Goal: Communication & Community: Answer question/provide support

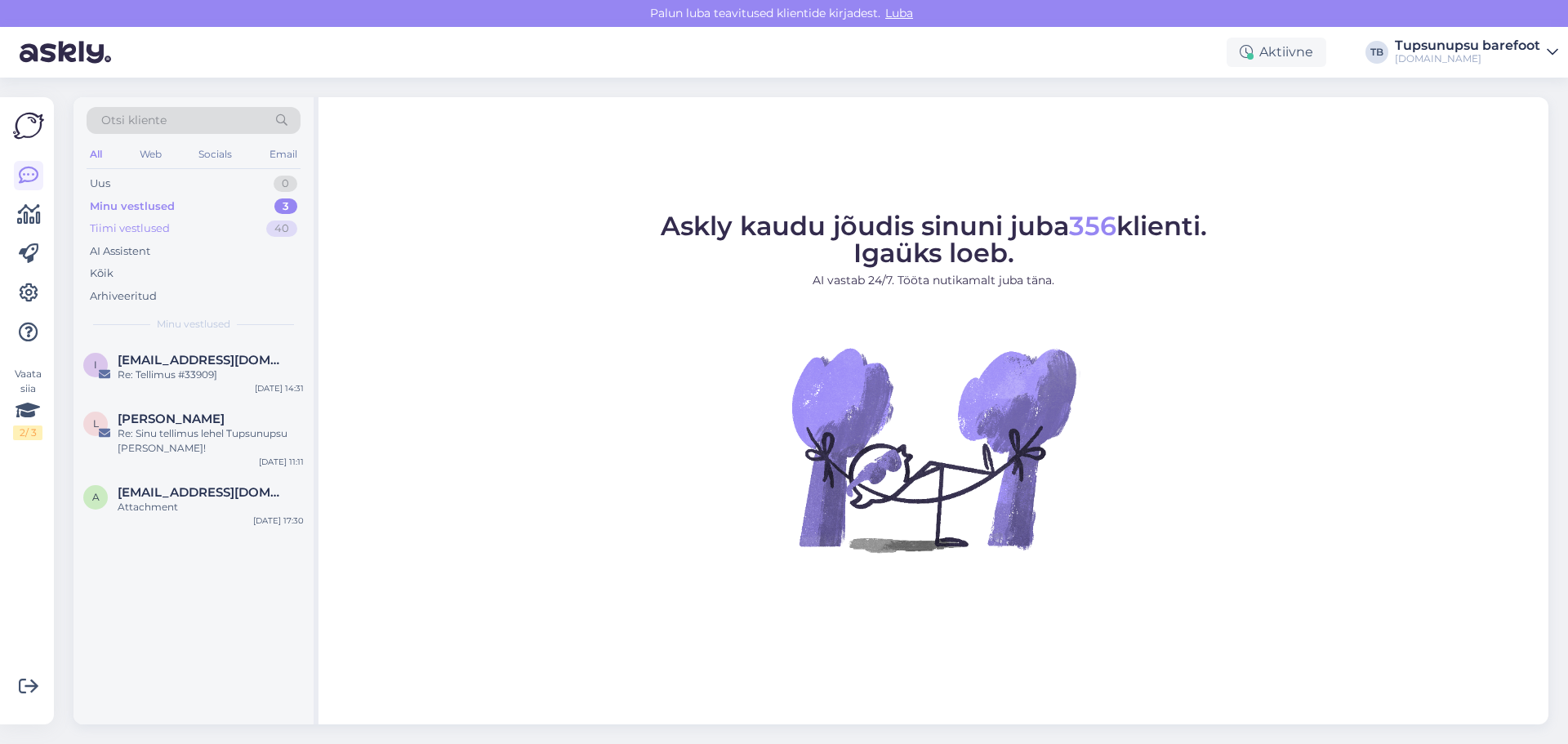
click at [145, 230] on div "Tiimi vestlused" at bounding box center [130, 229] width 80 height 16
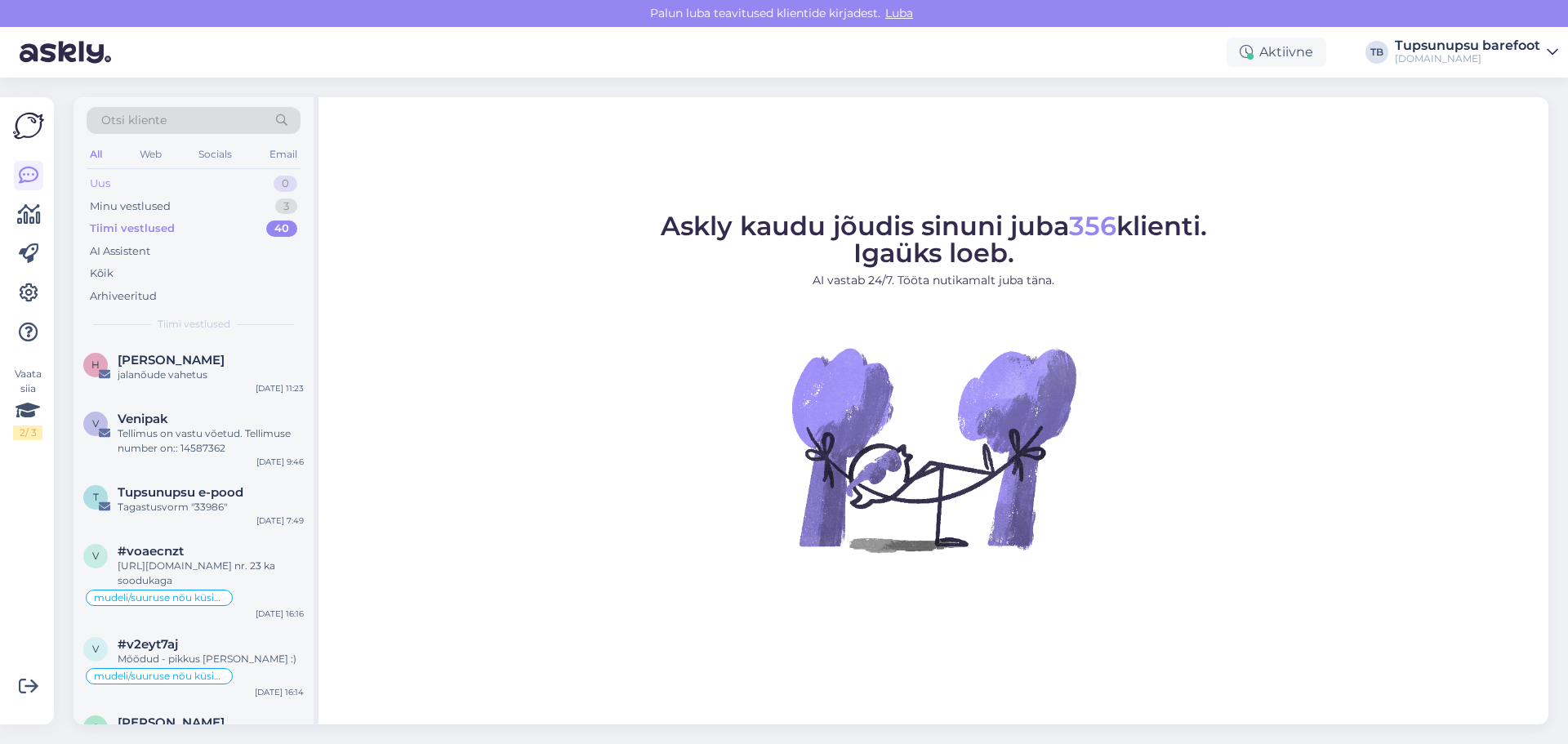
click at [156, 182] on div "Uus 0" at bounding box center [193, 183] width 214 height 23
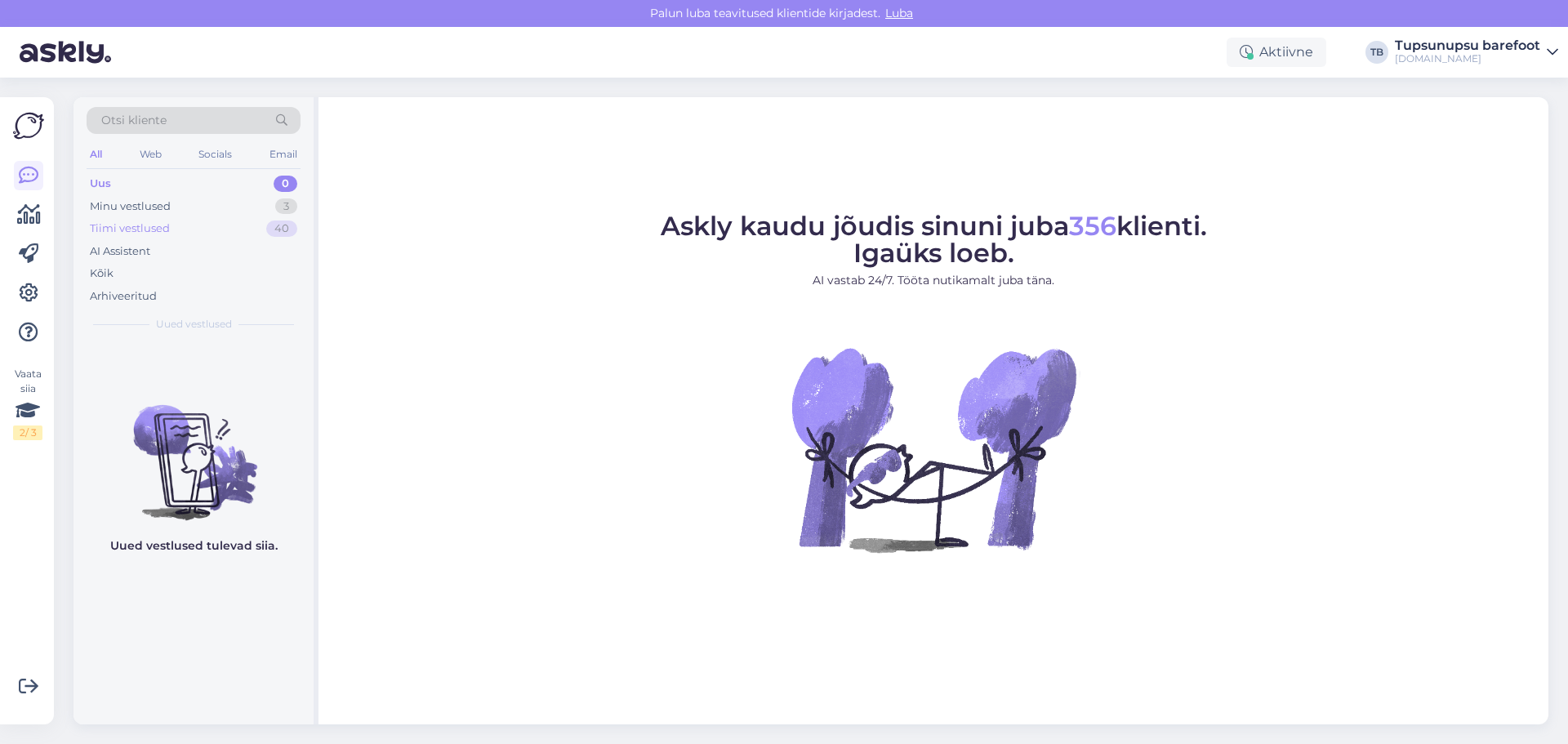
click at [146, 230] on div "Tiimi vestlused" at bounding box center [130, 229] width 80 height 16
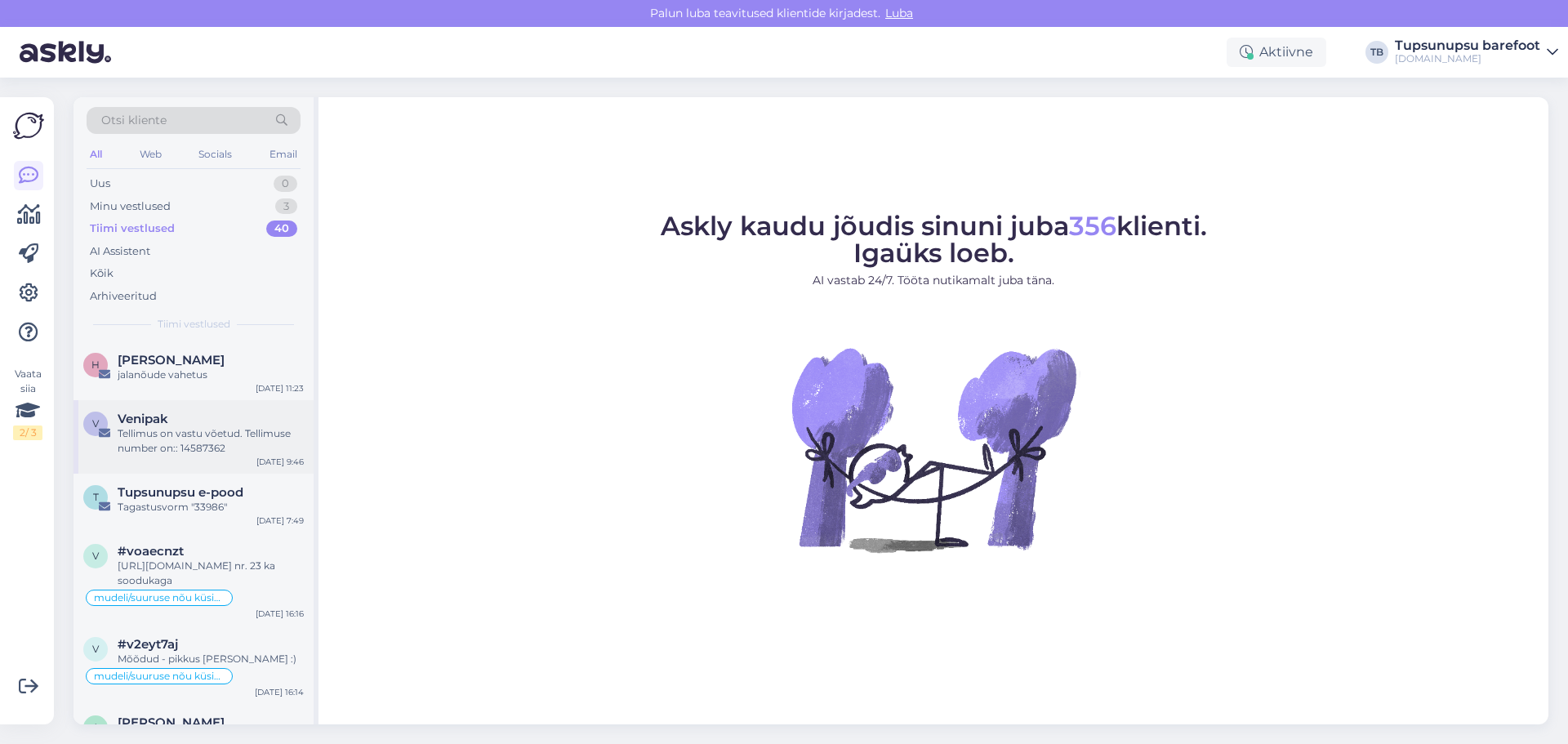
click at [222, 421] on div "Venipak" at bounding box center [210, 419] width 187 height 14
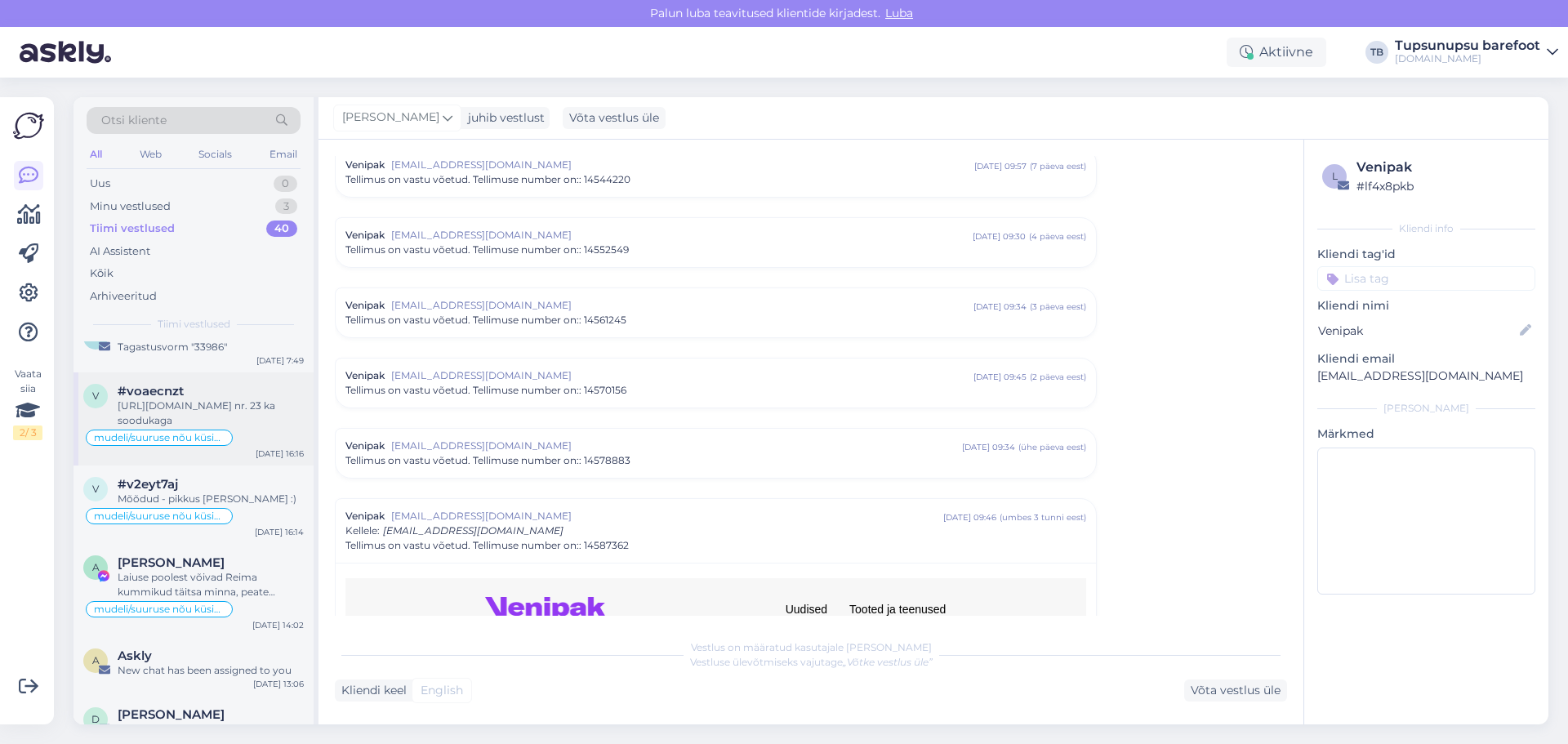
scroll to position [163, 0]
click at [192, 503] on div "mudeli/suuruse nõu küsimine" at bounding box center [193, 513] width 221 height 20
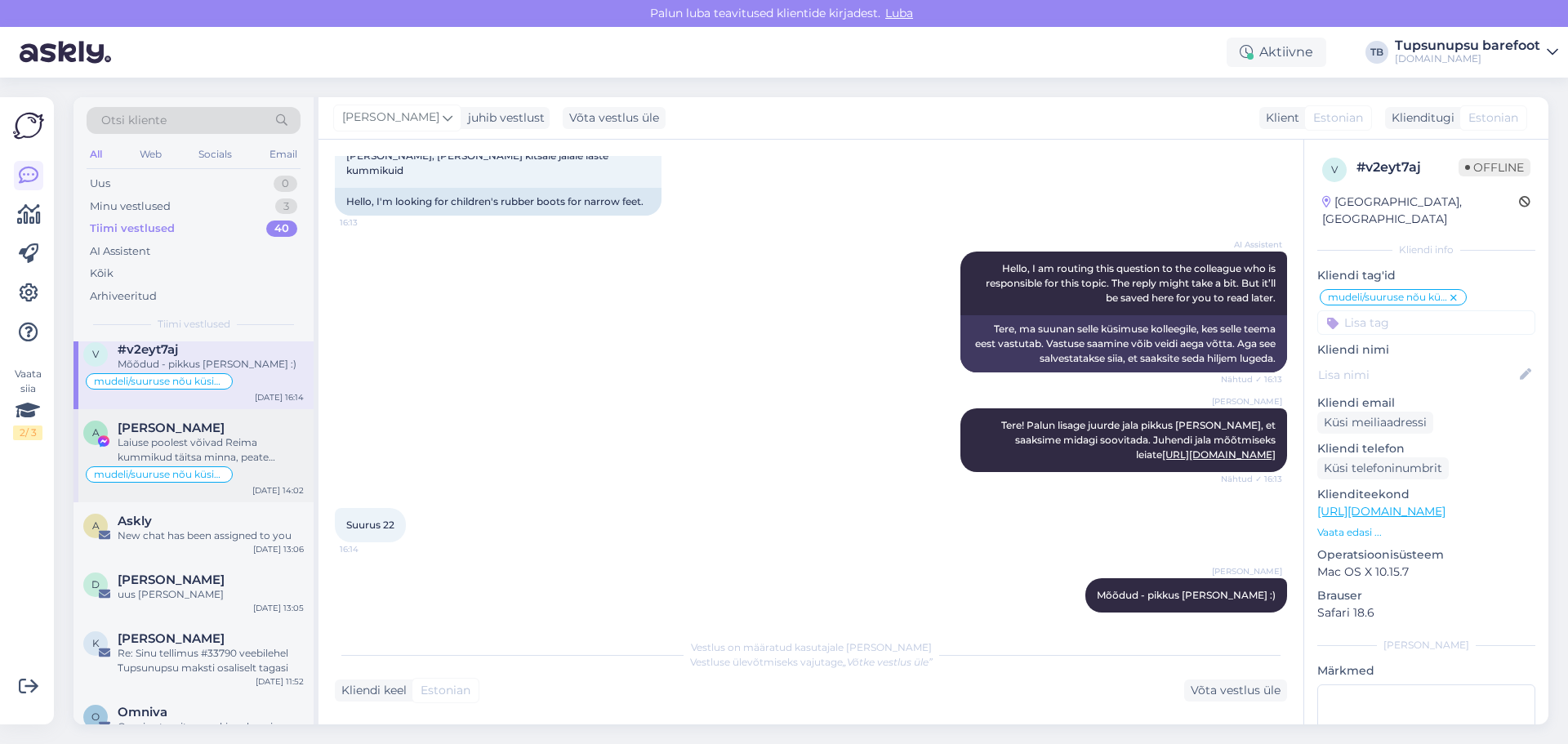
scroll to position [409, 0]
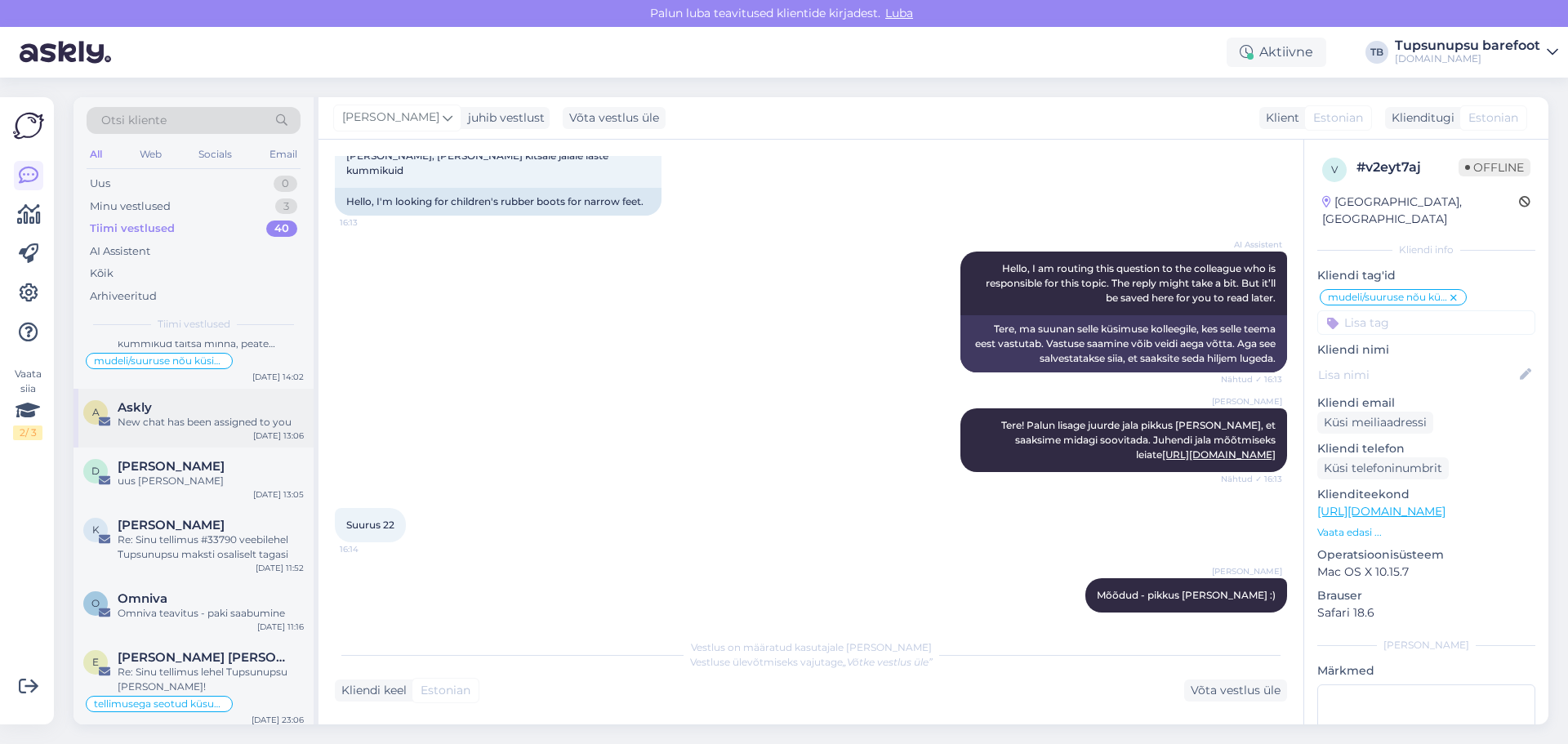
click at [170, 411] on div "Askly" at bounding box center [210, 408] width 187 height 14
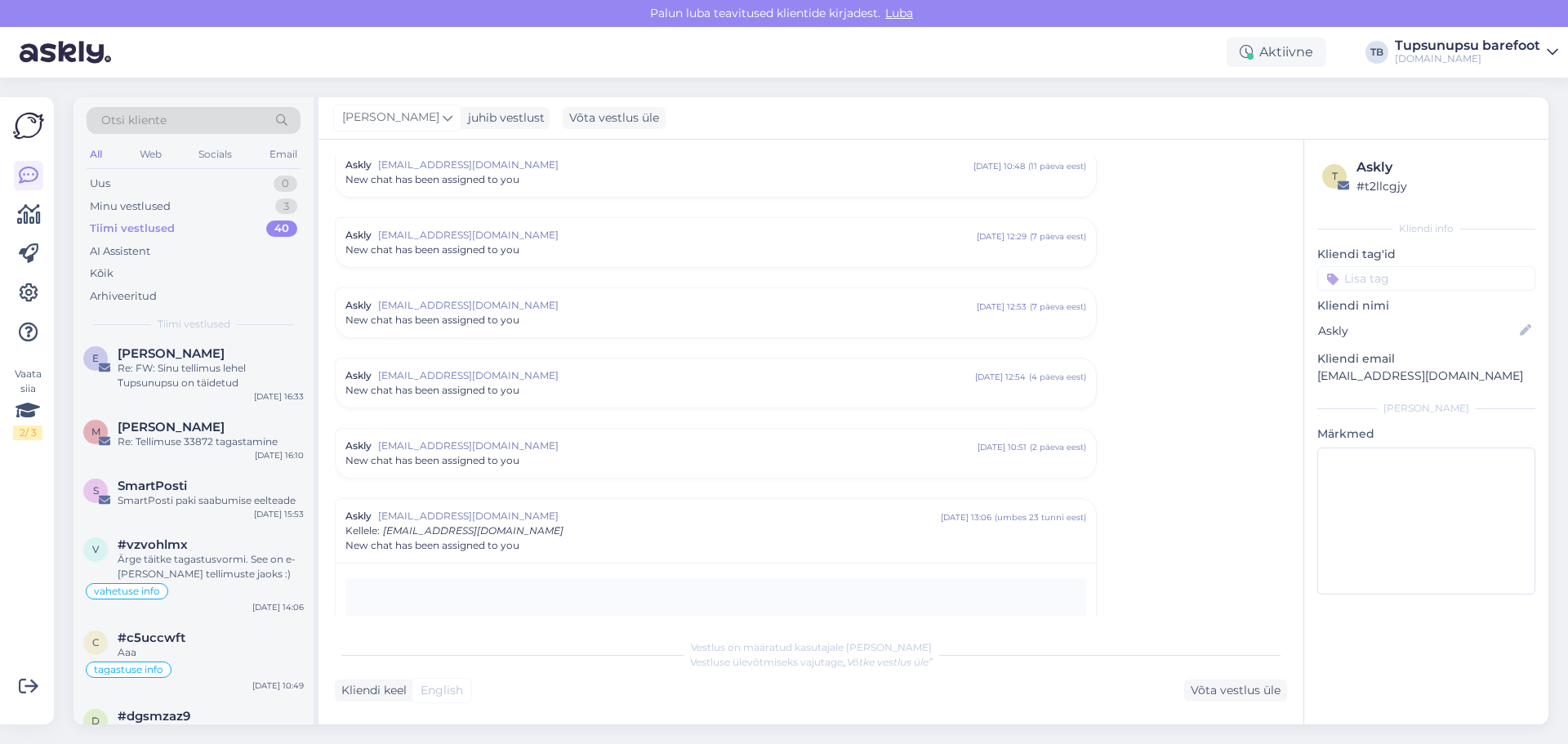
scroll to position [980, 0]
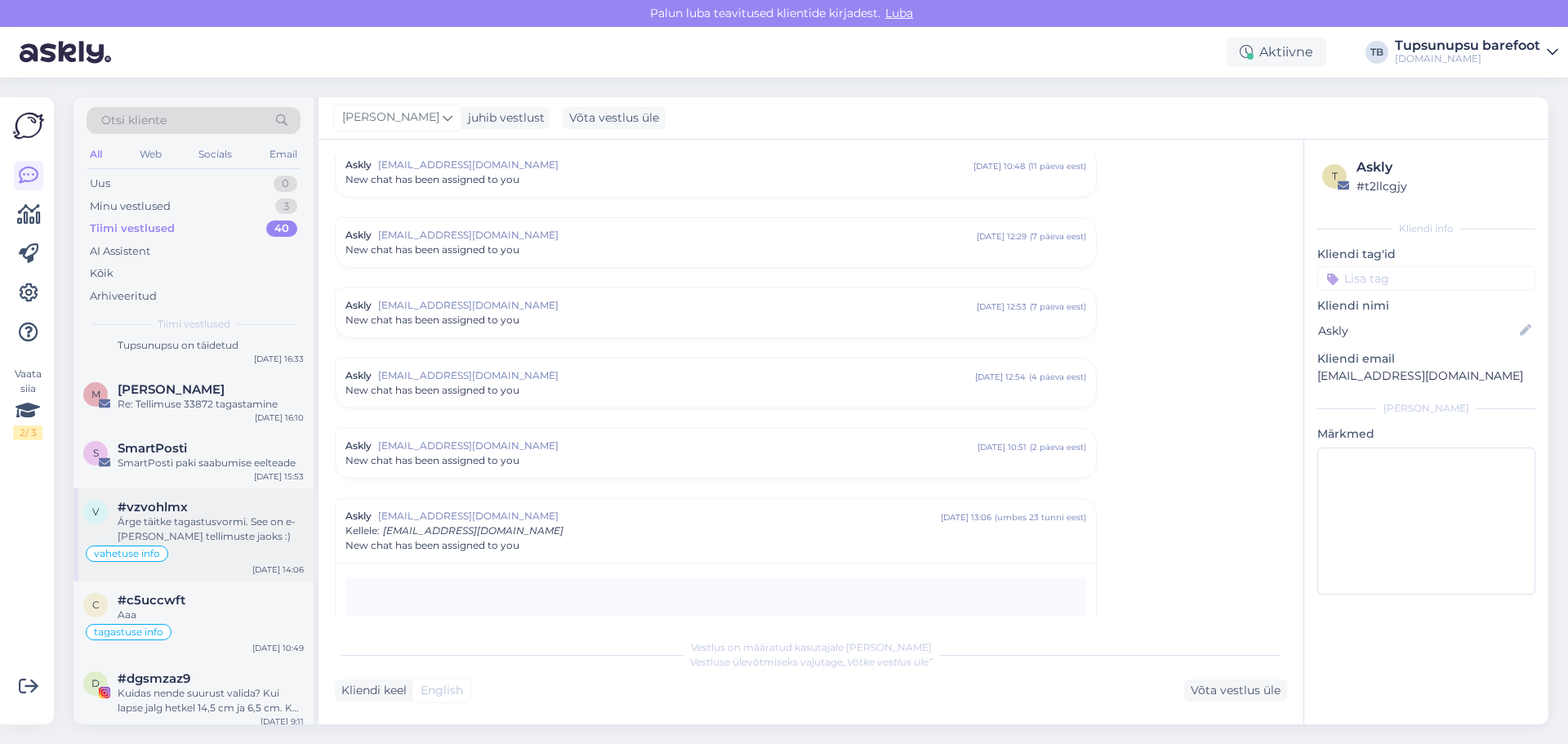
click at [202, 521] on div "Ärge täitke tagastusvormi. See on e-[PERSON_NAME] tellimuste jaoks :)" at bounding box center [210, 529] width 187 height 30
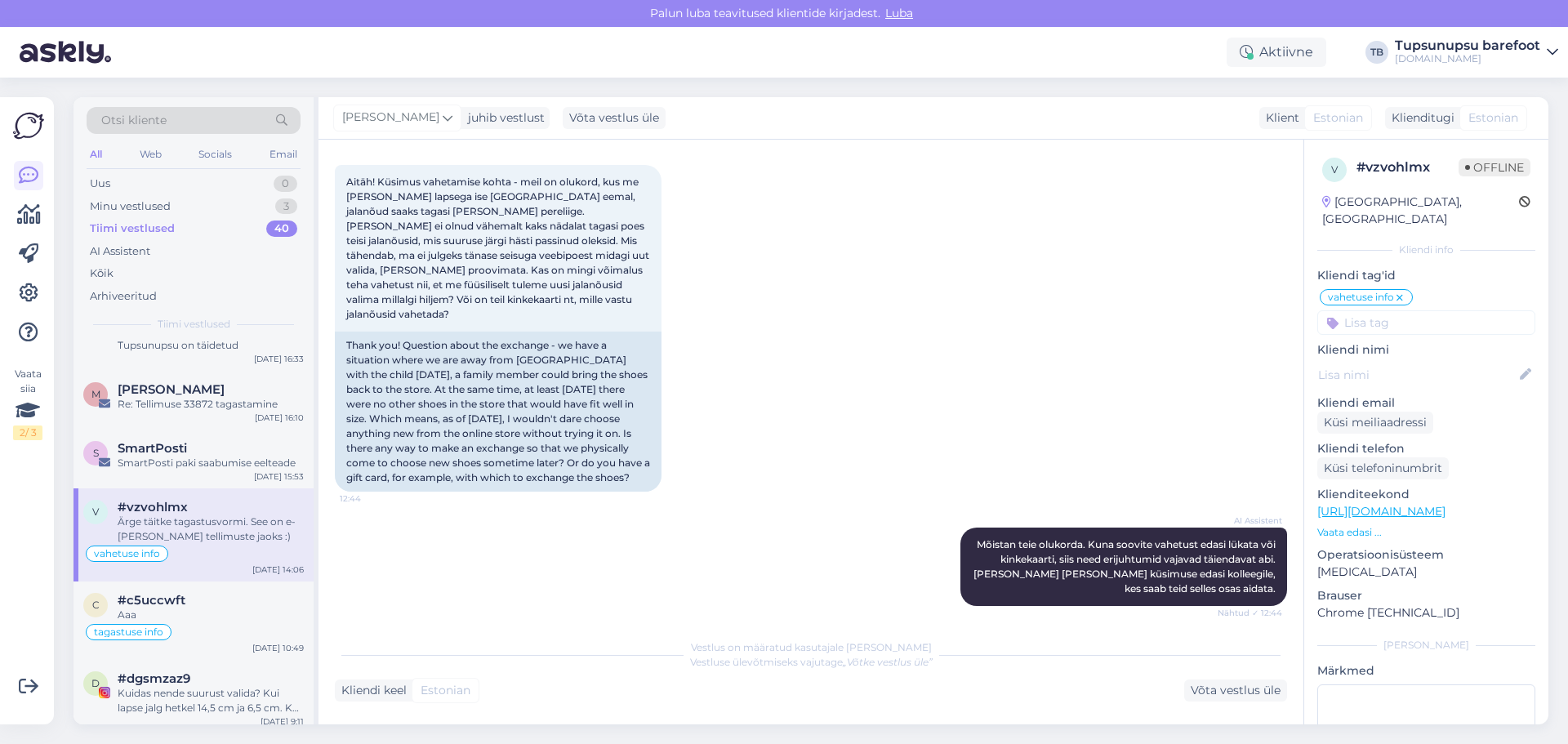
scroll to position [750, 0]
click at [221, 609] on div "Aaa" at bounding box center [210, 615] width 187 height 14
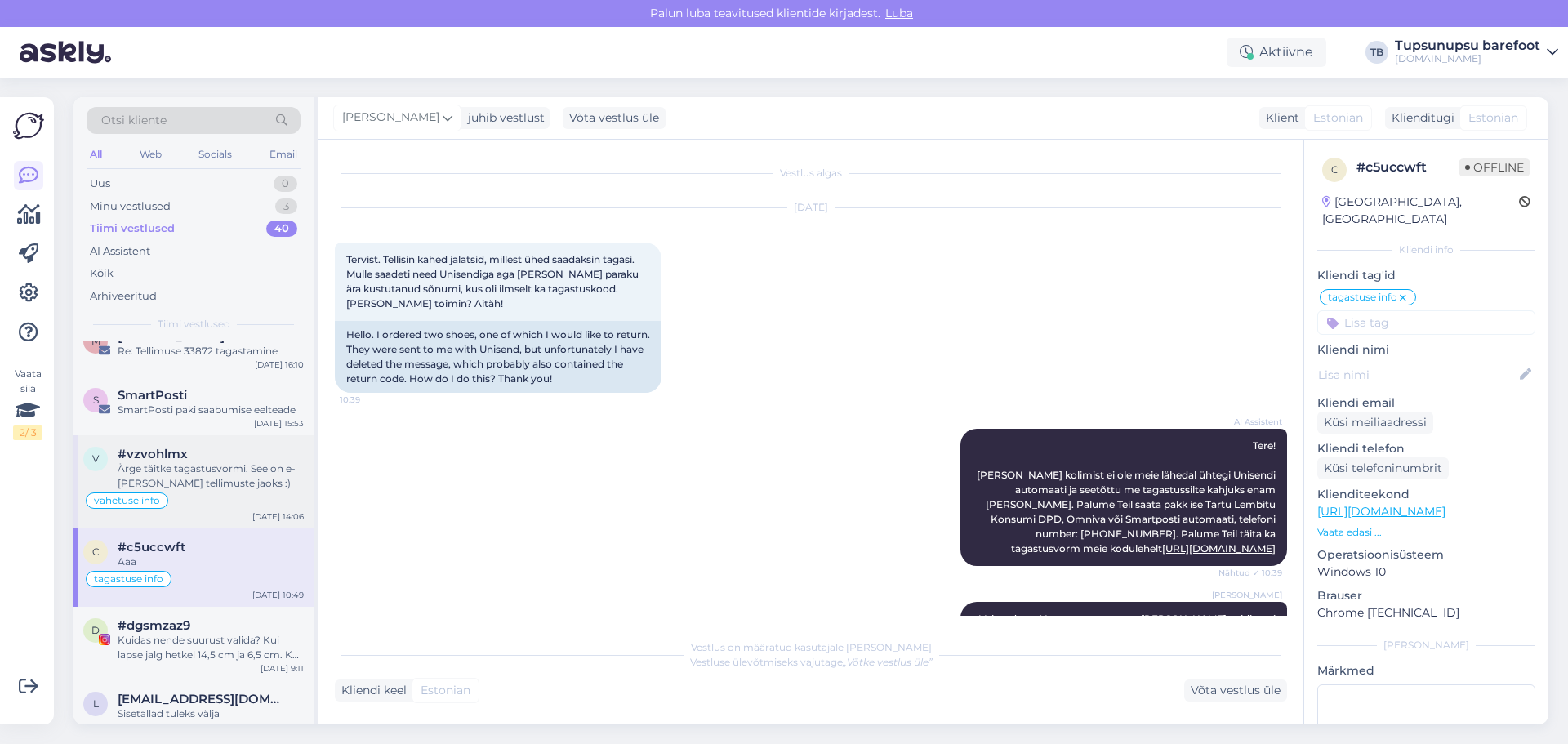
scroll to position [1144, 0]
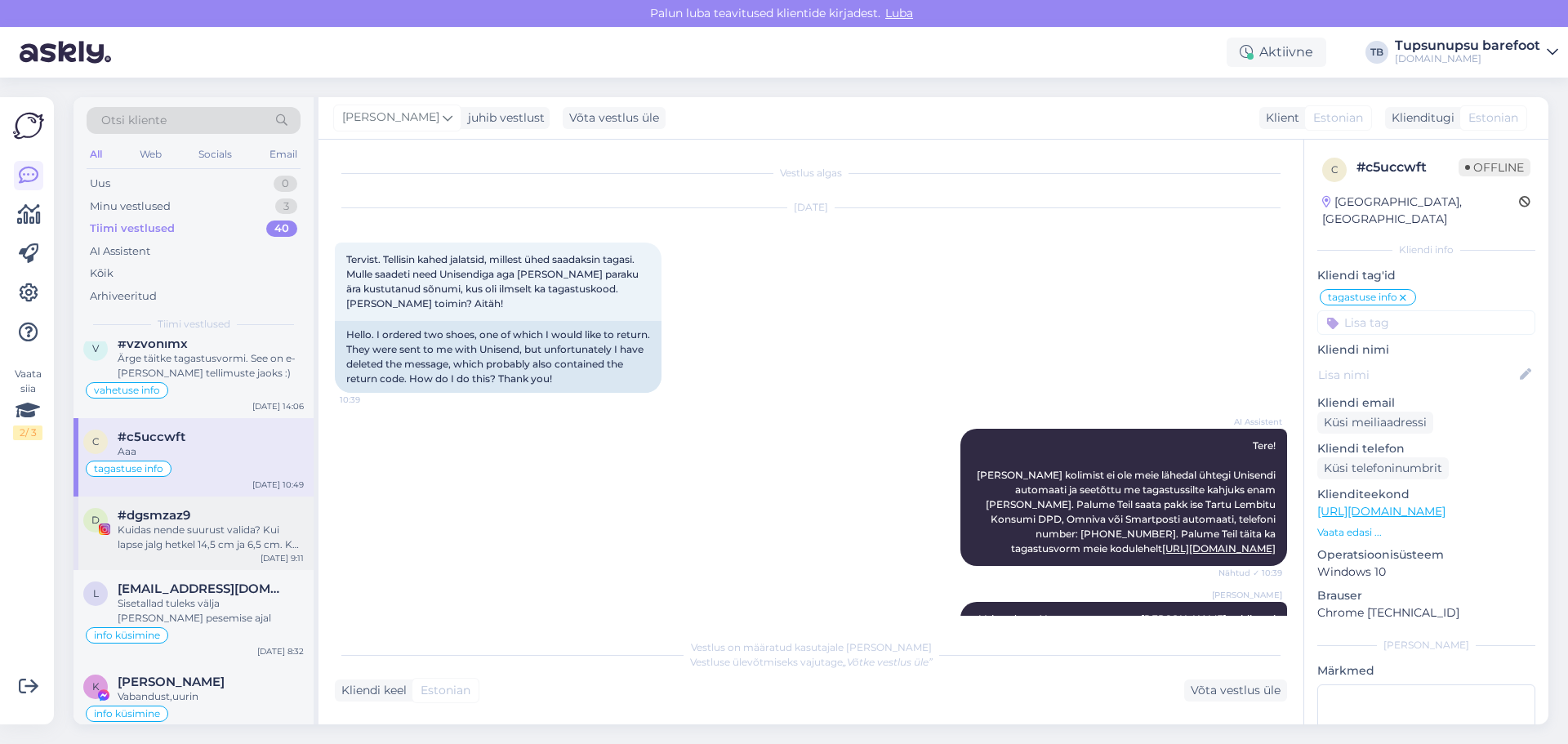
click at [187, 517] on span "#dgsmzaz9" at bounding box center [153, 515] width 73 height 14
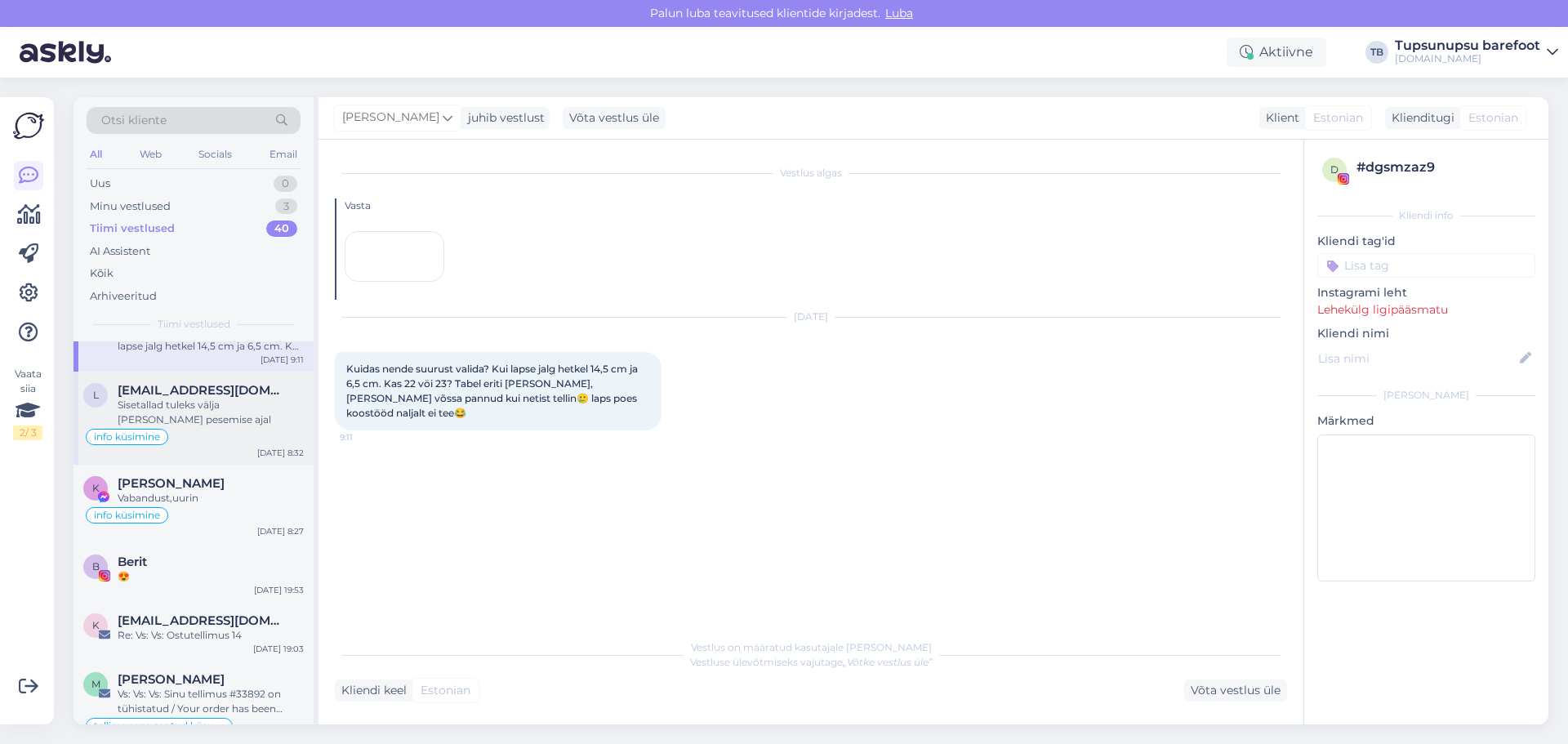
scroll to position [1389, 0]
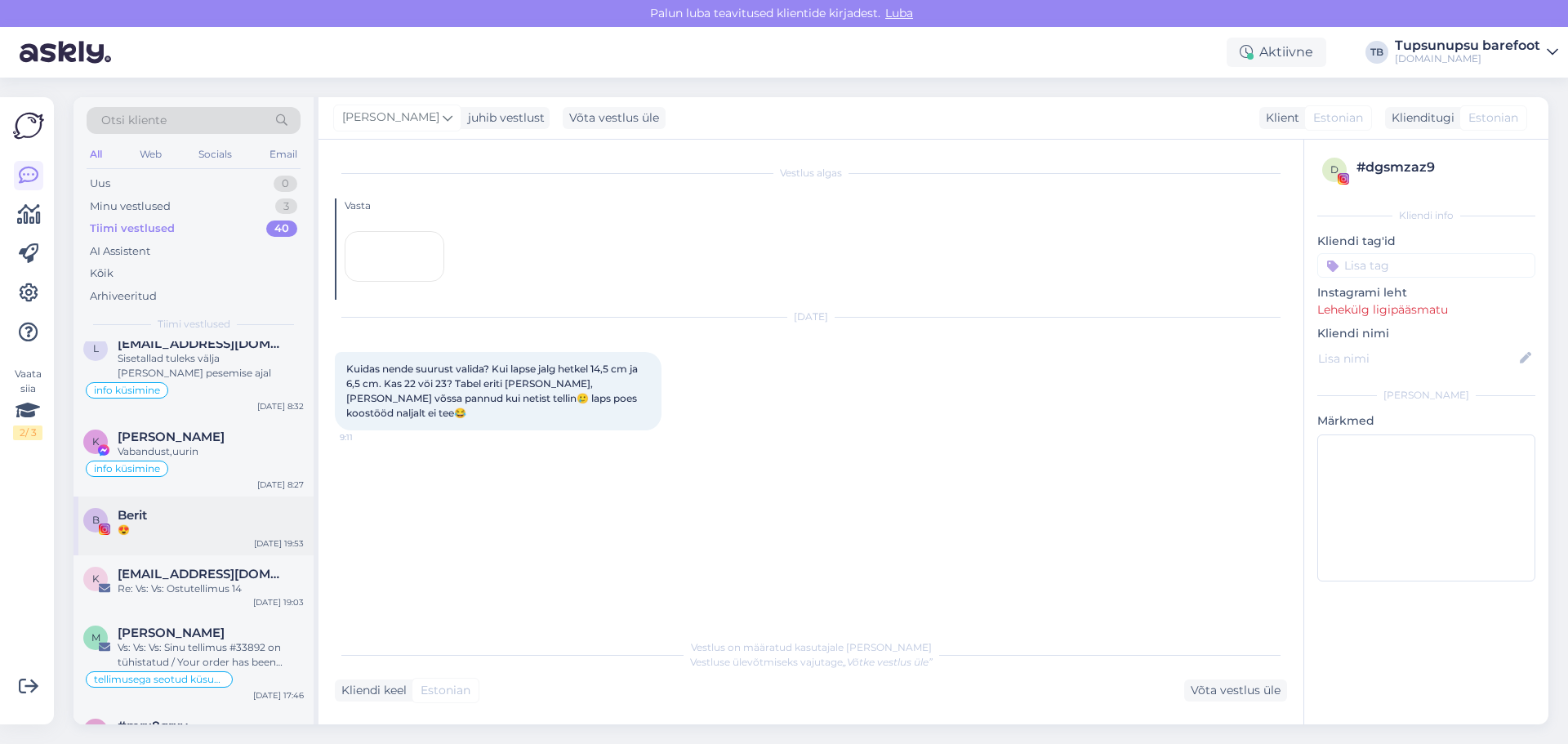
click at [178, 538] on div "B Berit 😍 [DATE] 19:53" at bounding box center [194, 526] width 240 height 59
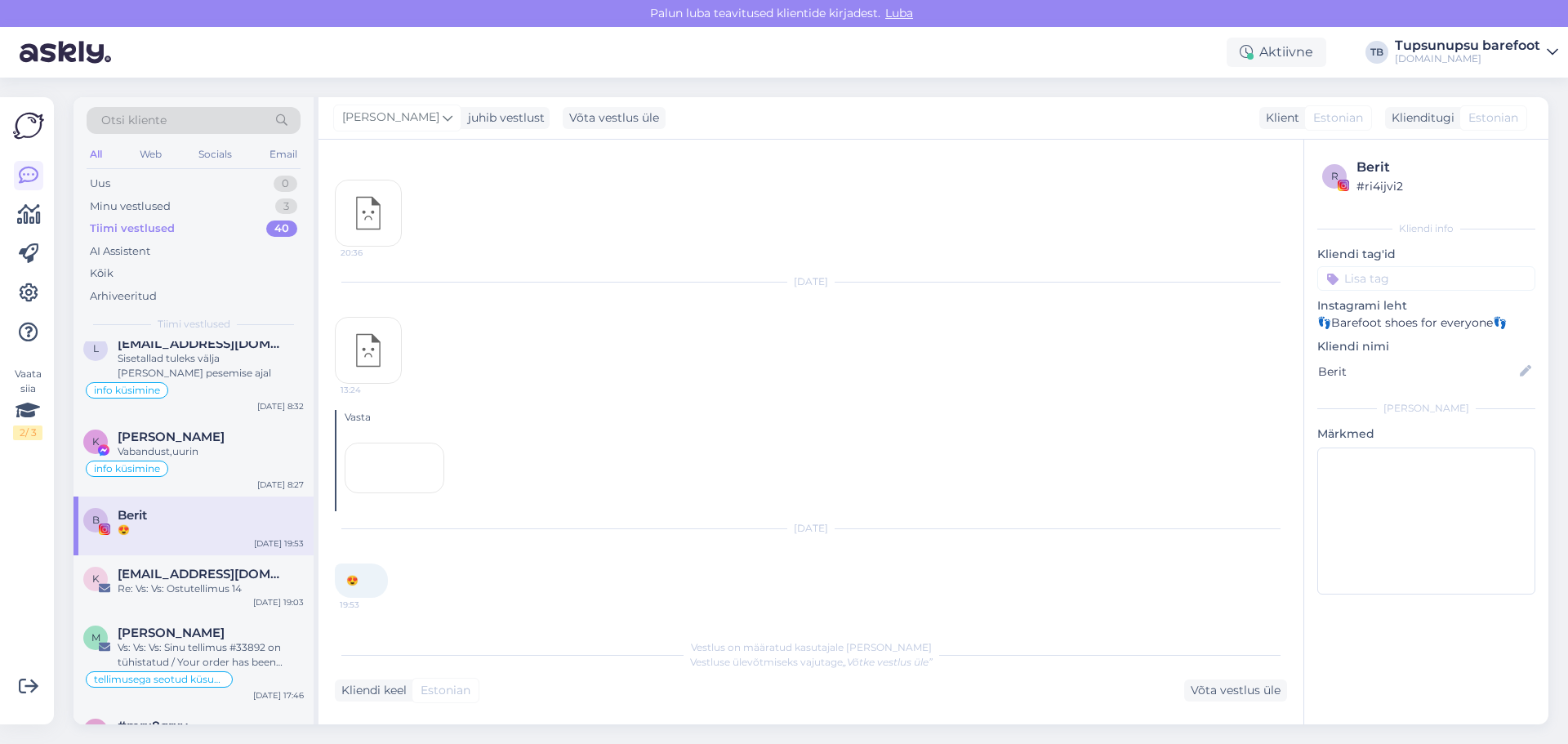
scroll to position [1465, 0]
click at [414, 443] on div at bounding box center [394, 468] width 100 height 51
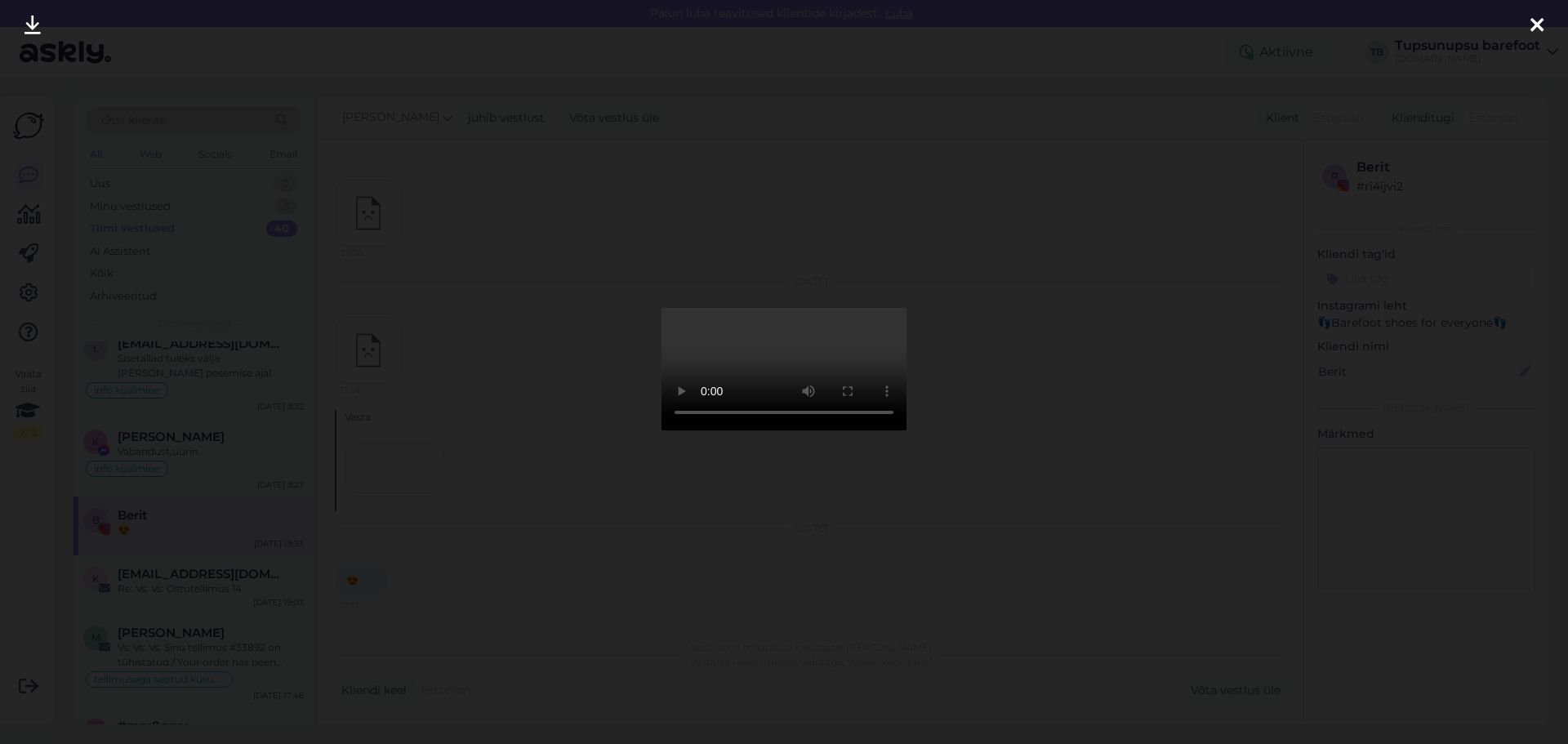
click at [1536, 17] on icon at bounding box center [1537, 26] width 13 height 22
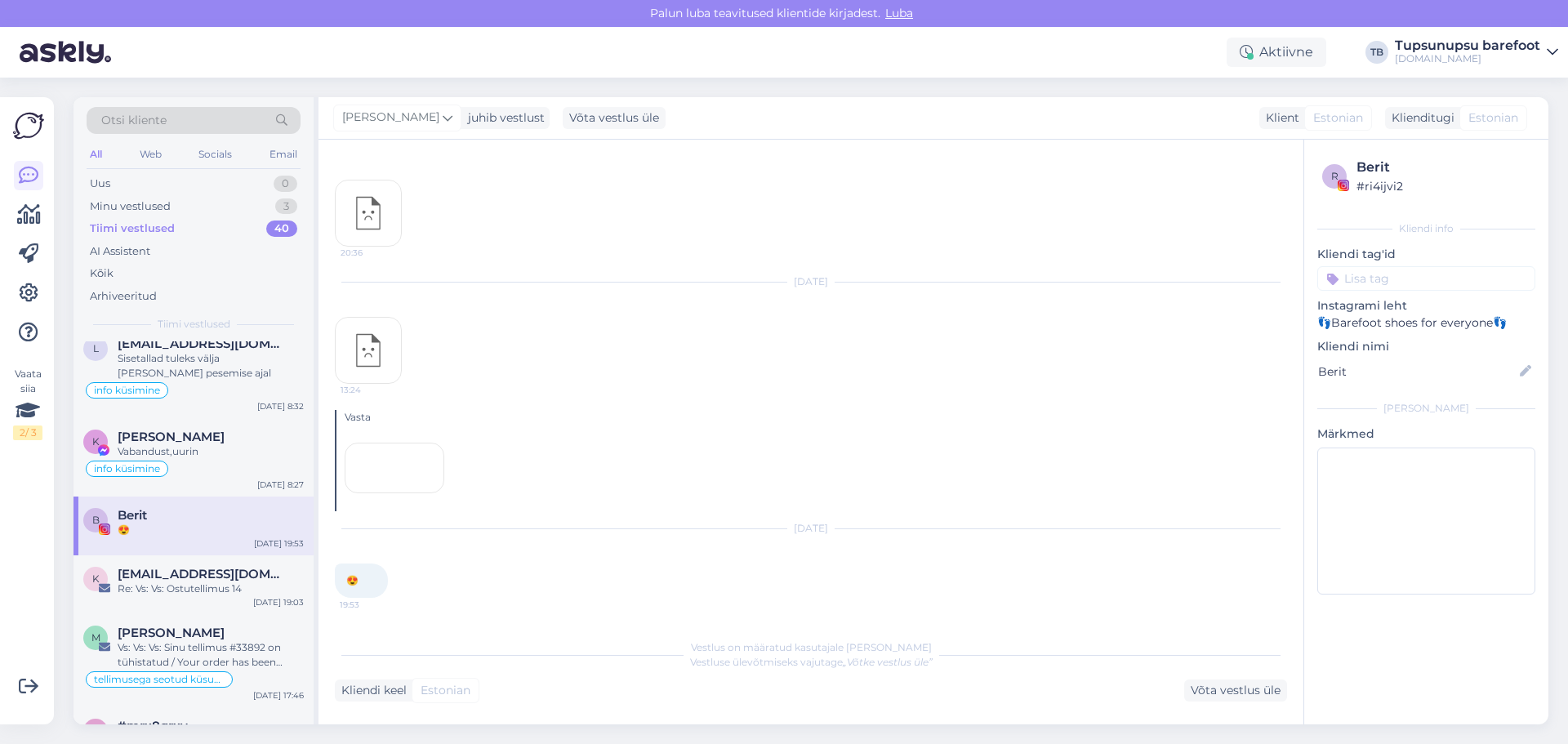
drag, startPoint x: 1427, startPoint y: 325, endPoint x: 1472, endPoint y: 317, distance: 45.7
click at [1432, 324] on p "👣Barefoot shoes for everyone👣" at bounding box center [1426, 323] width 218 height 17
click at [1499, 320] on p "👣Barefoot shoes for everyone👣" at bounding box center [1426, 323] width 218 height 17
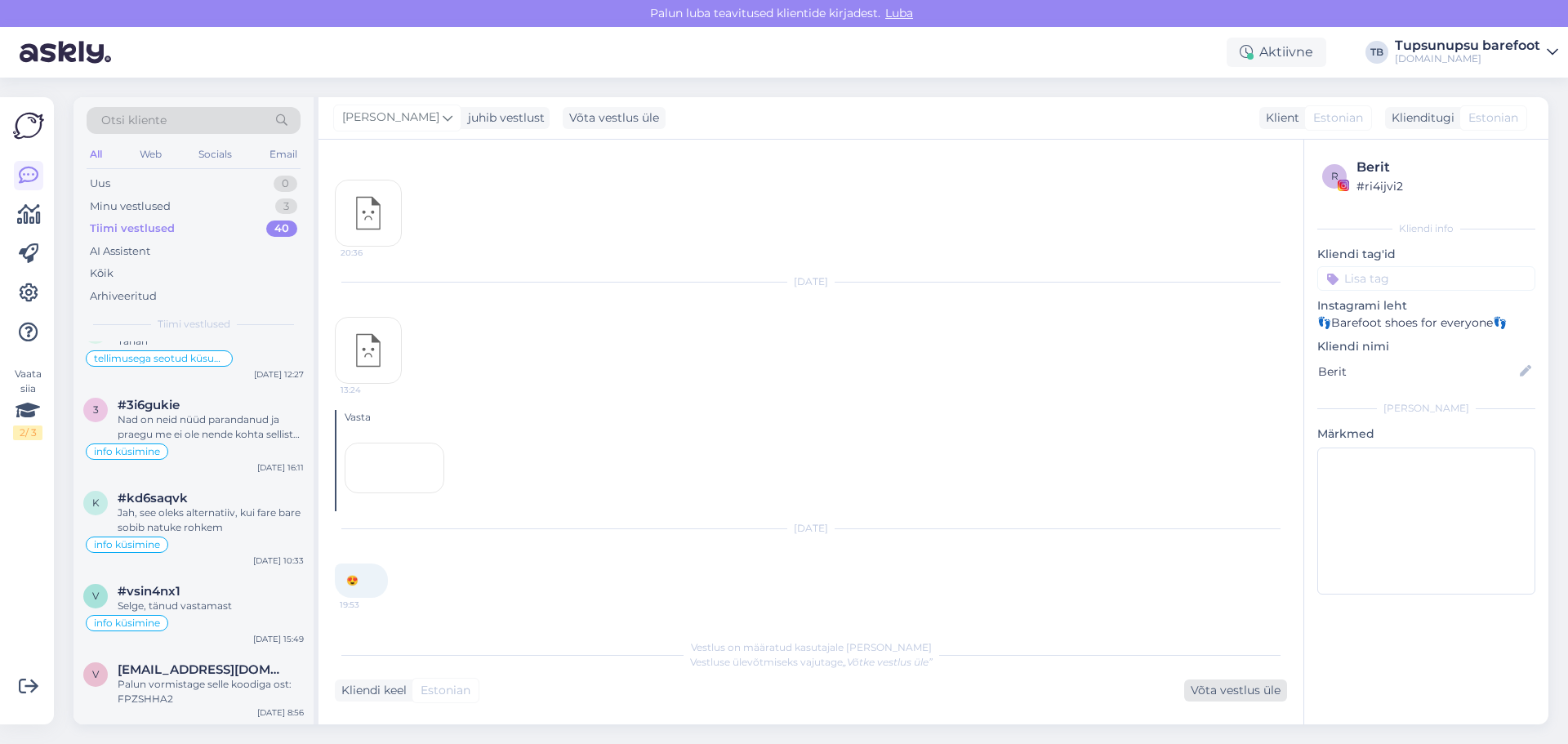
click at [1247, 693] on div "Võta vestlus üle" at bounding box center [1236, 691] width 103 height 22
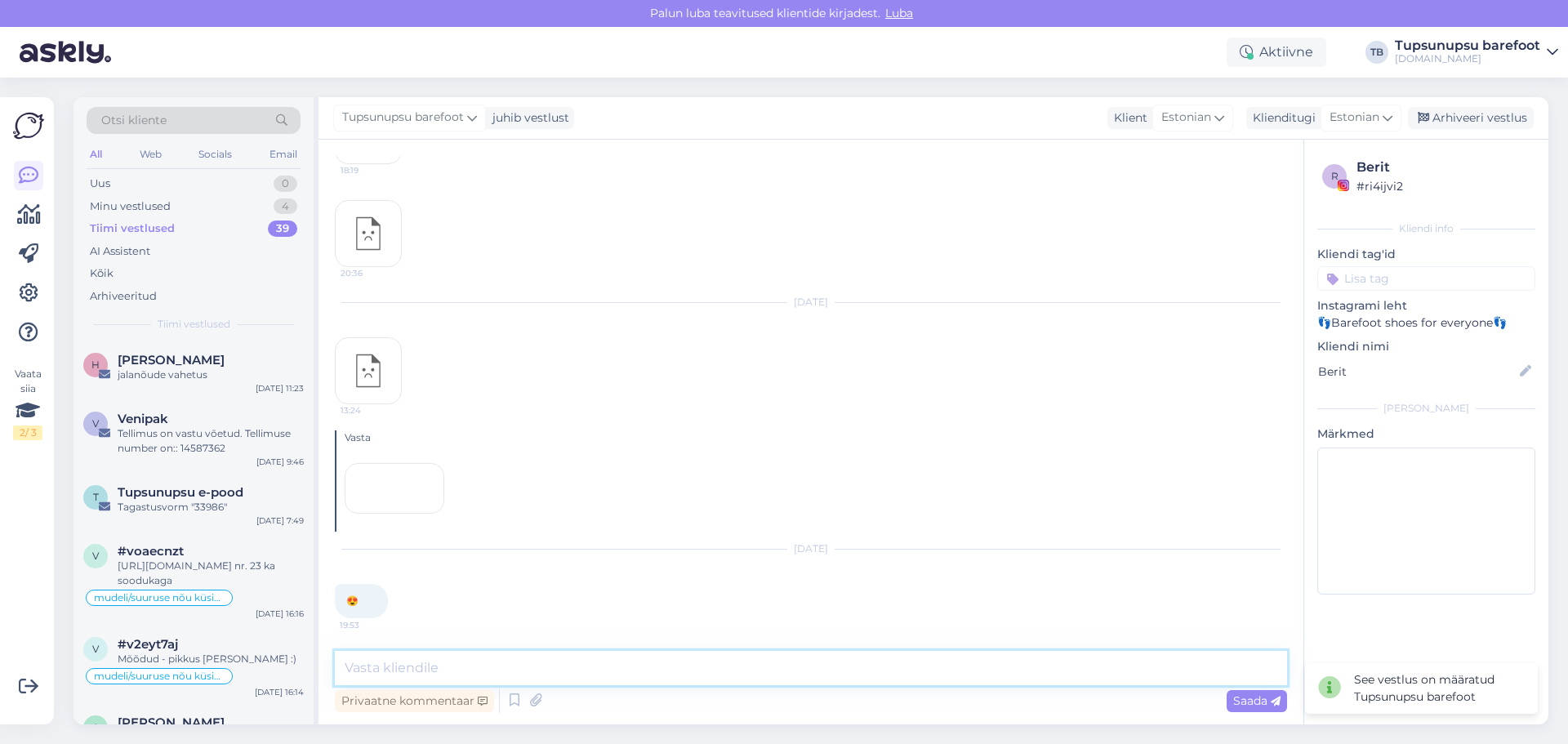
click at [450, 661] on textarea at bounding box center [811, 668] width 952 height 34
click at [459, 666] on textarea "Tere! Avastasime D.D.stepi" at bounding box center [811, 668] width 952 height 34
click at [581, 666] on textarea "Tere! Avastasime tellitud D.D.stepi" at bounding box center [811, 668] width 952 height 34
type textarea "Tere! Avastasime tellitud D.D.stepi tossudelt sellise pleki:"
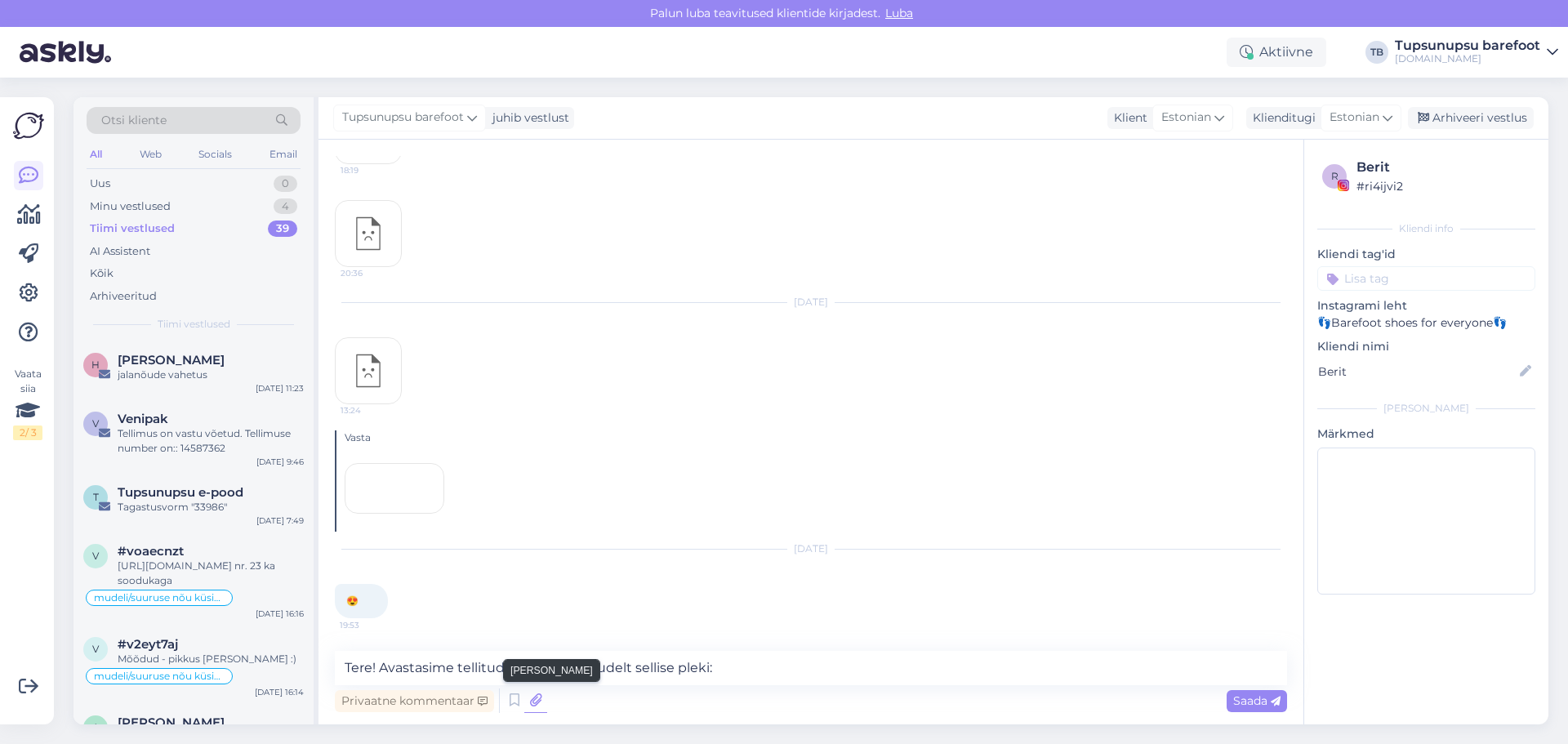
click at [527, 703] on icon at bounding box center [536, 701] width 23 height 24
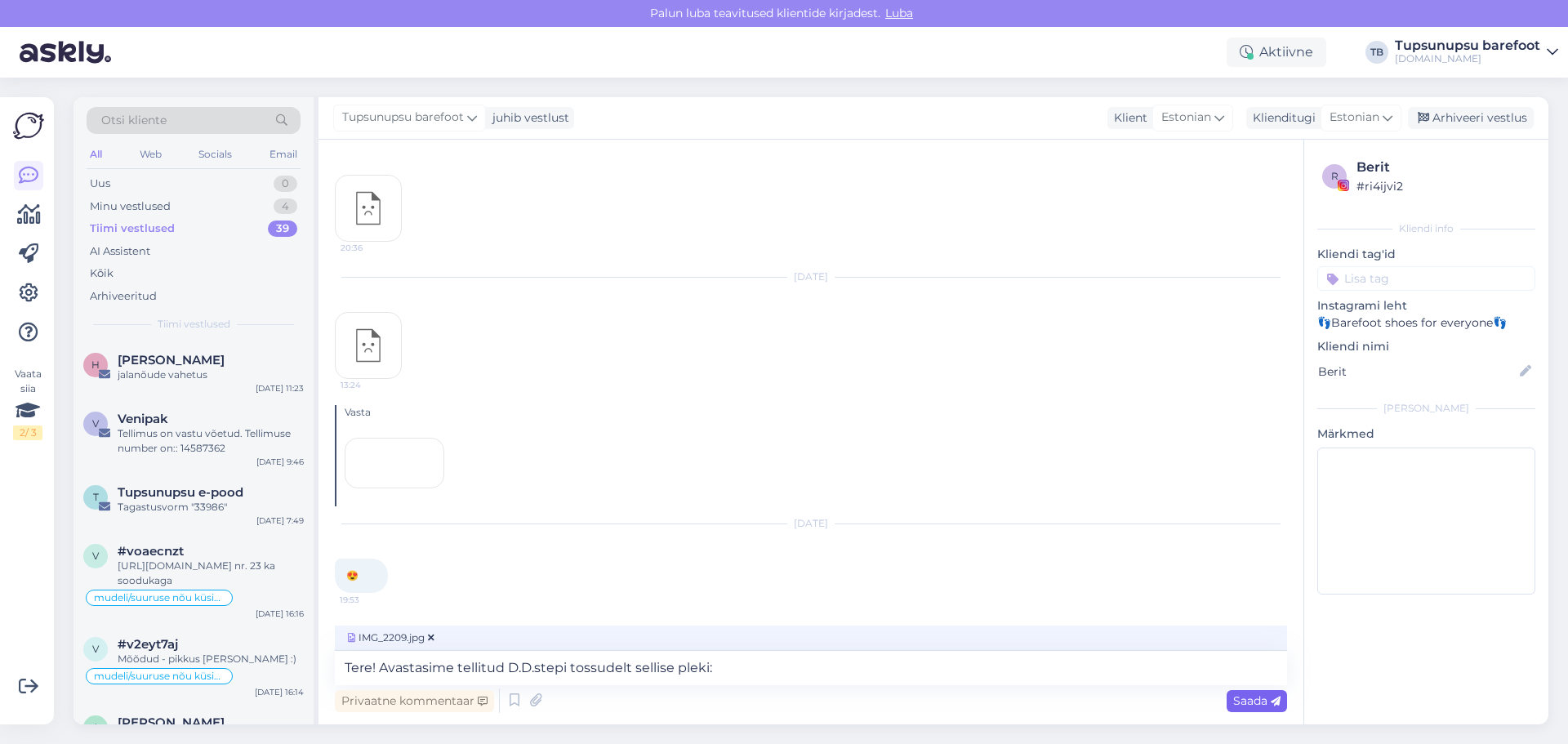
click at [1254, 698] on span "Saada" at bounding box center [1257, 701] width 48 height 14
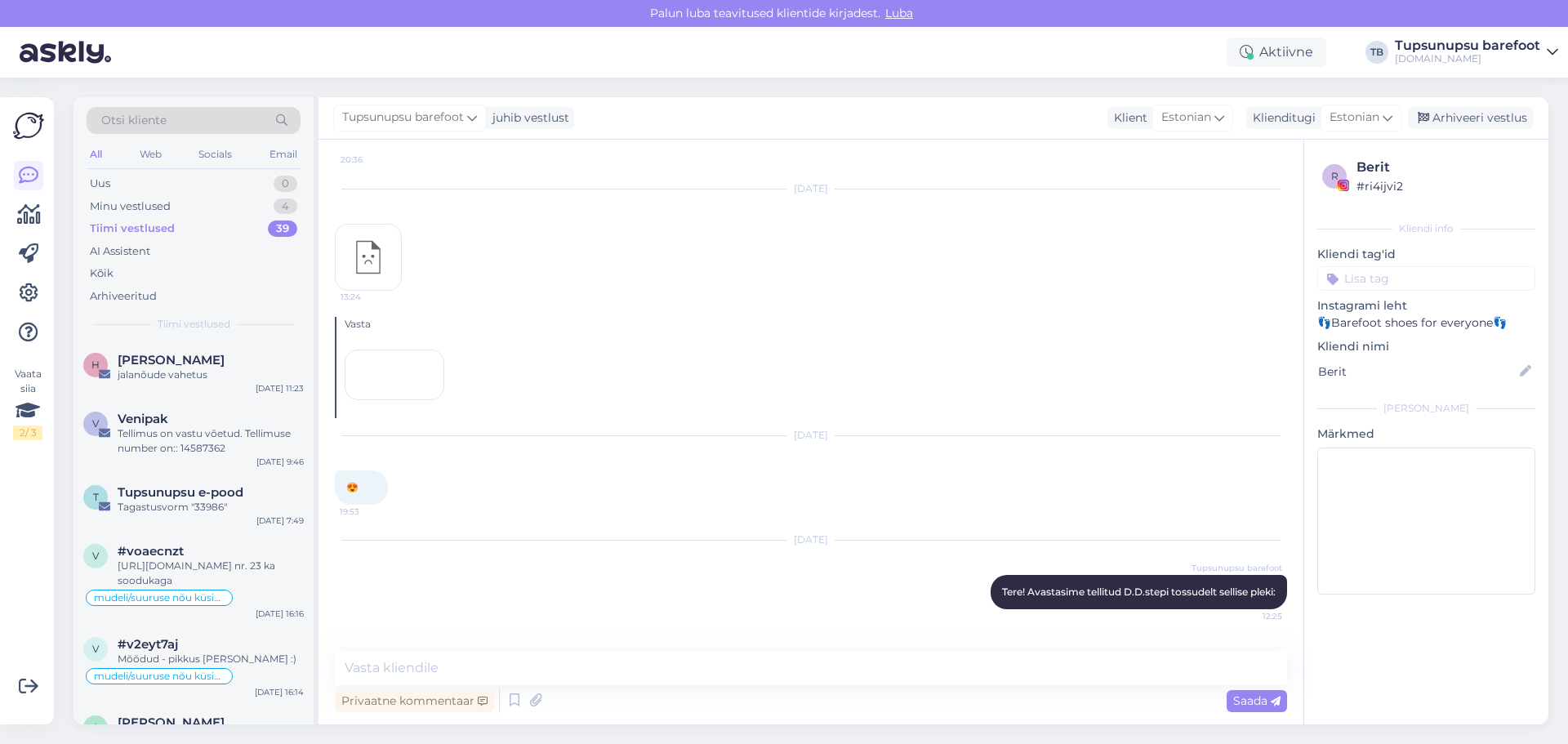
scroll to position [1652, 0]
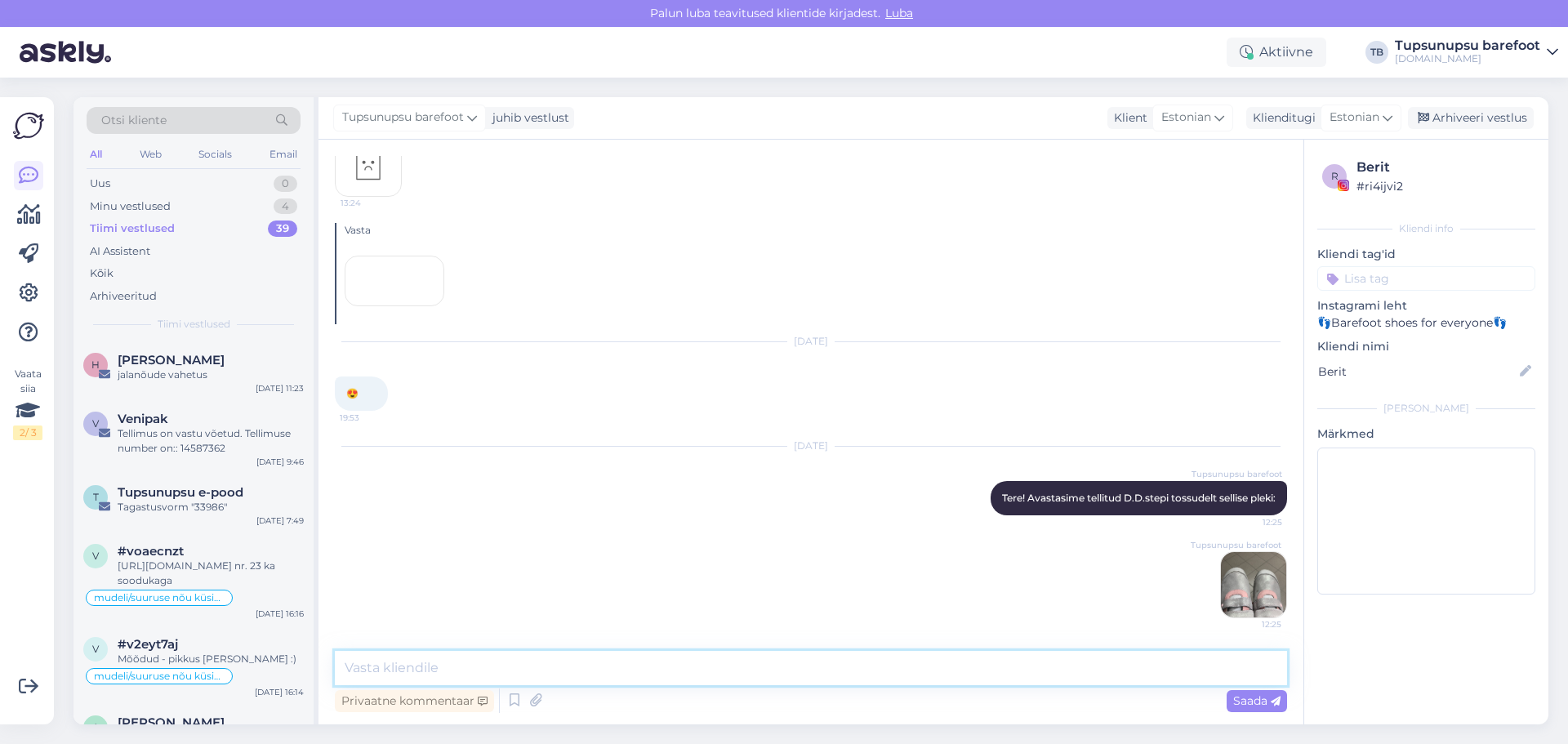
click at [546, 663] on textarea at bounding box center [811, 668] width 952 height 34
type textarea "T"
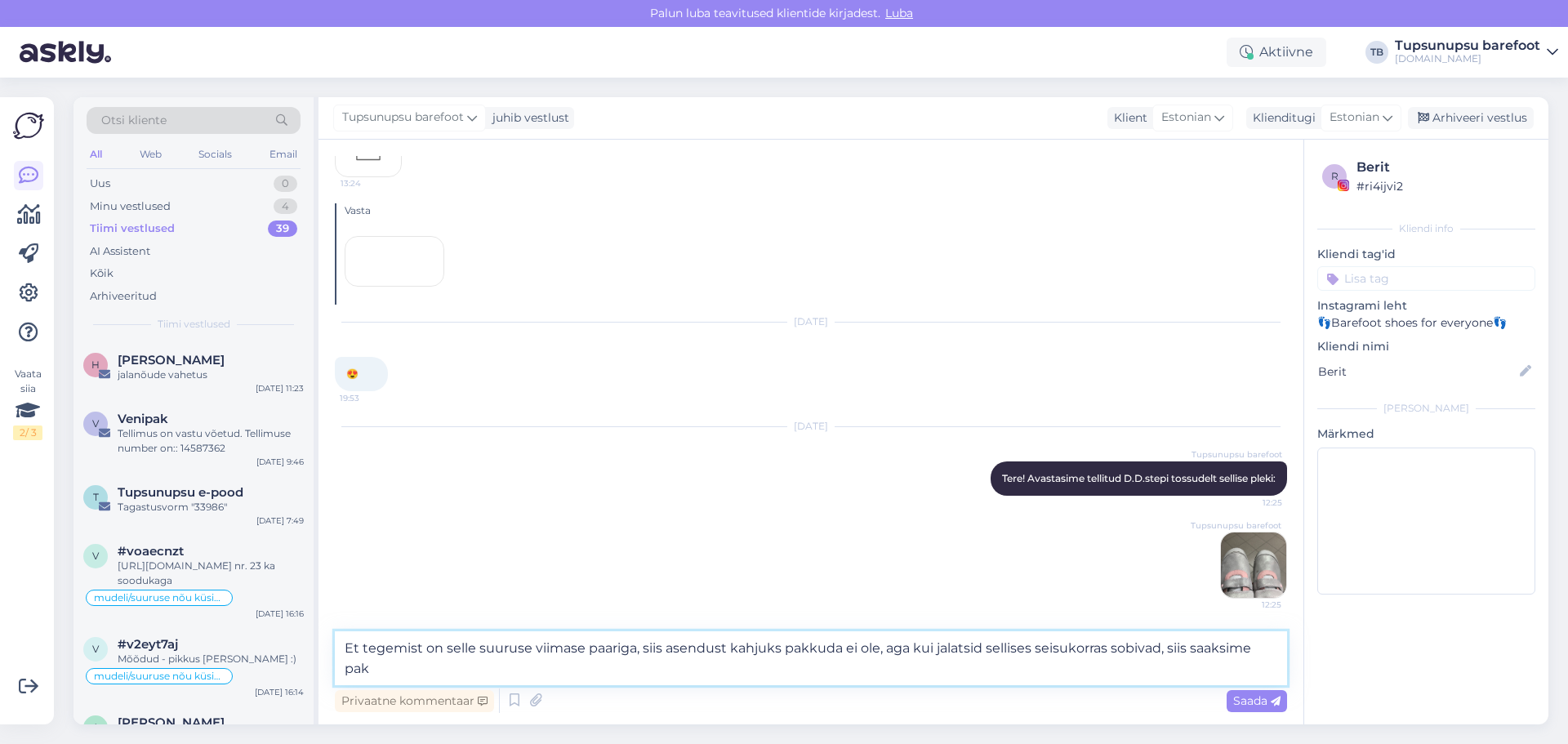
scroll to position [1671, 0]
type textarea "Et tegemist on selle suuruse viimase paariga, siis asendust kahjuks pakkuda ei …"
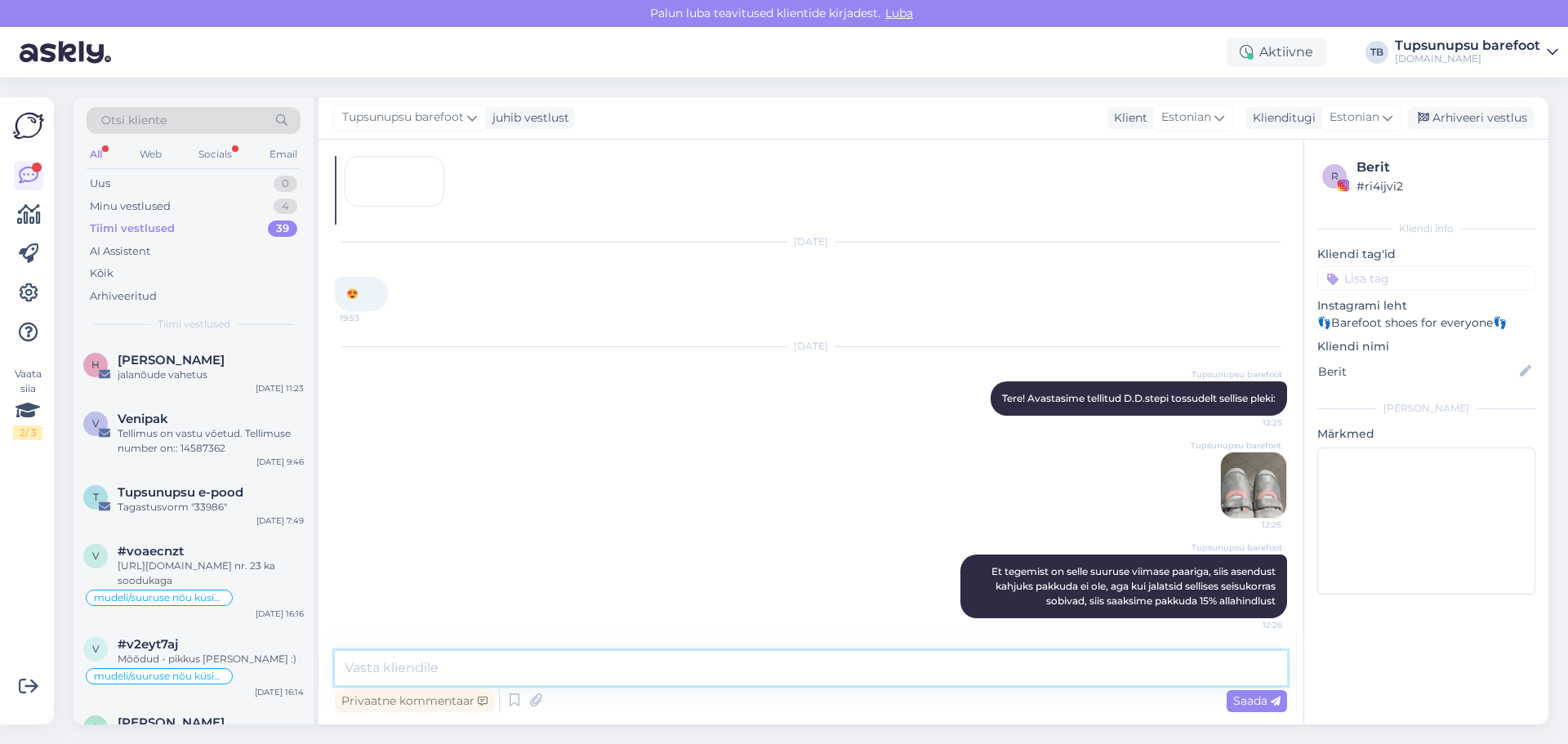
scroll to position [1751, 0]
click at [146, 211] on div "Minu vestlused" at bounding box center [131, 207] width 81 height 16
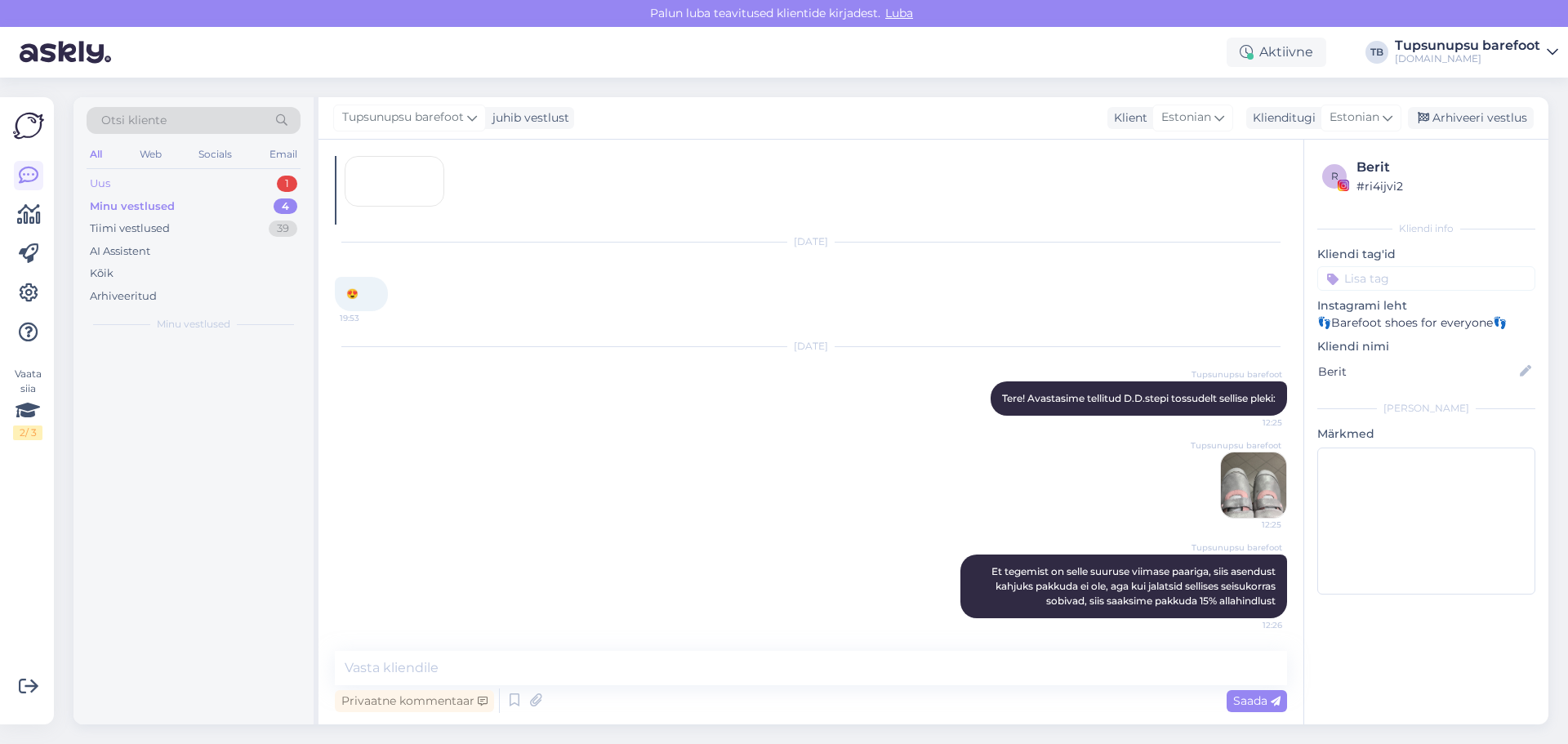
click at [99, 181] on div "Uus" at bounding box center [100, 184] width 21 height 16
click at [143, 208] on div "Minu vestlused" at bounding box center [131, 207] width 81 height 16
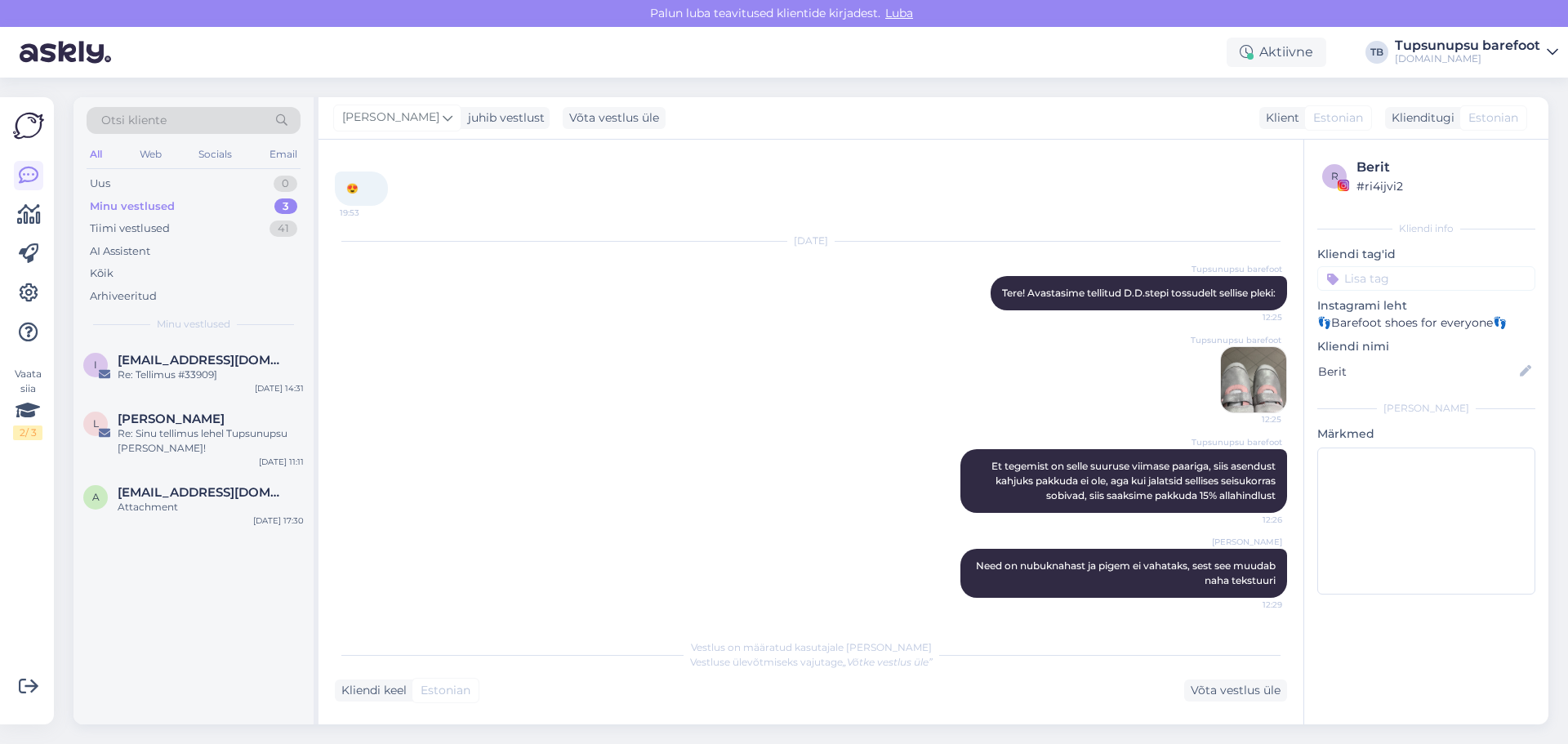
scroll to position [1942, 0]
